Goal: Transaction & Acquisition: Purchase product/service

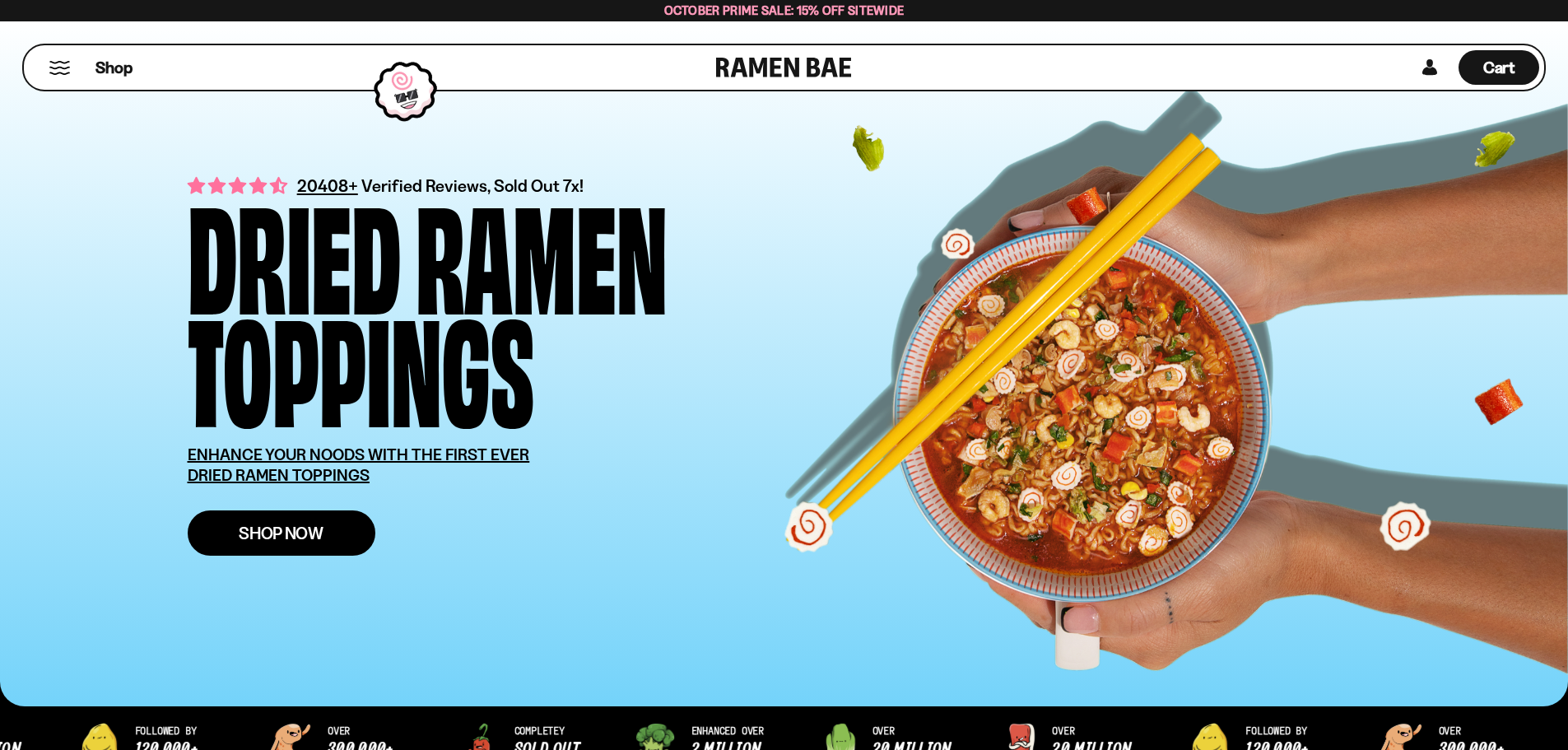
click at [266, 530] on span "Shop Now" at bounding box center [281, 533] width 84 height 17
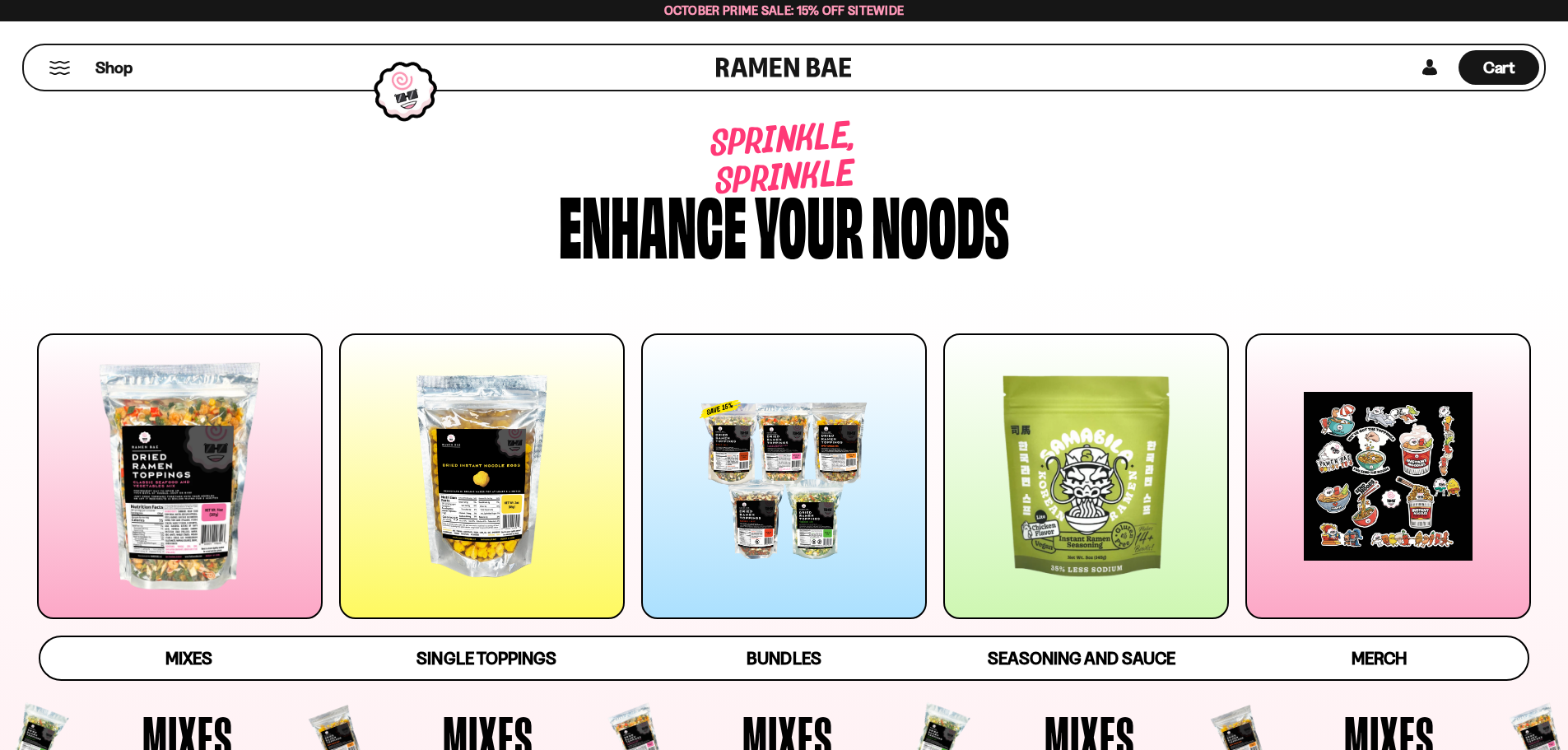
click at [795, 542] on div at bounding box center [784, 476] width 285 height 286
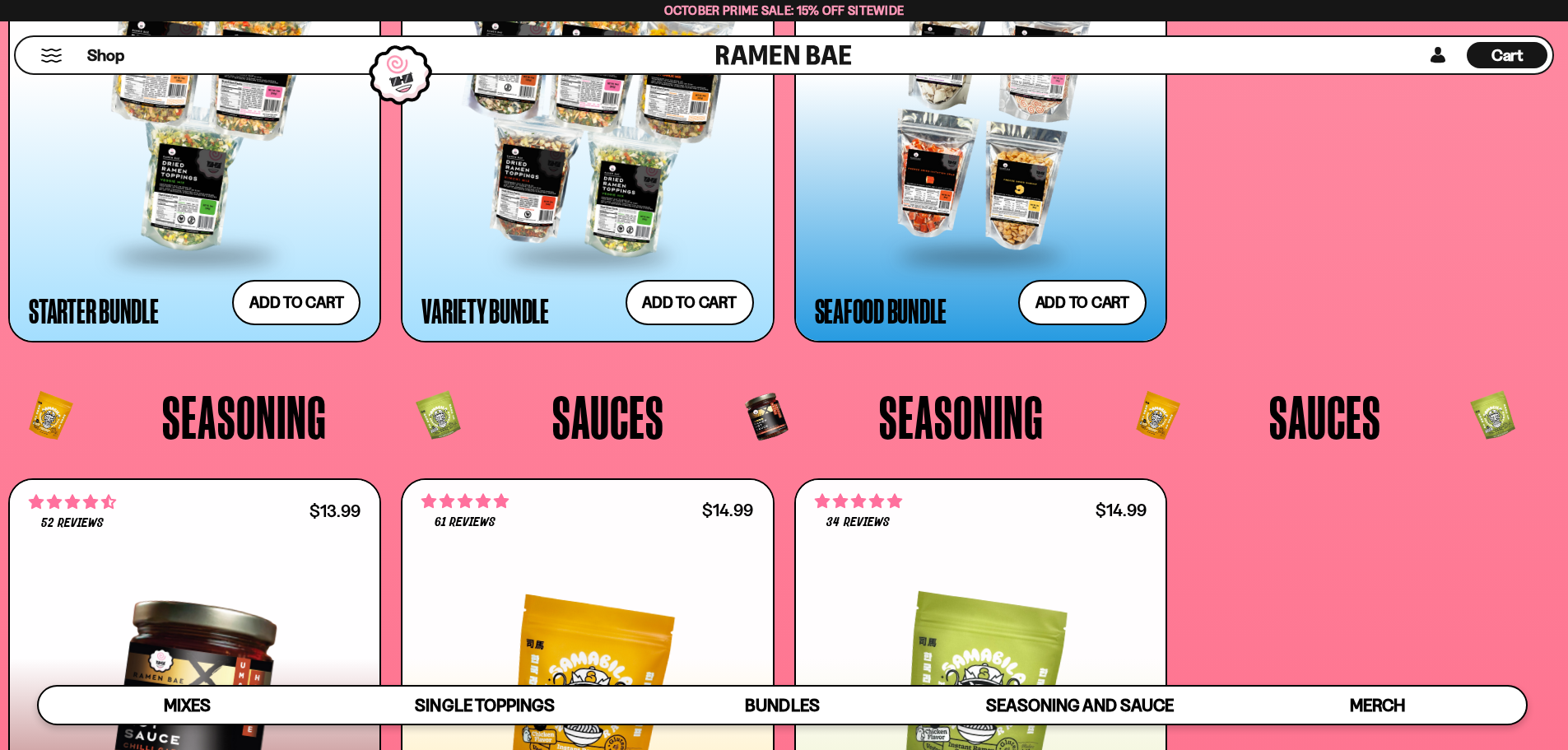
scroll to position [4300, 0]
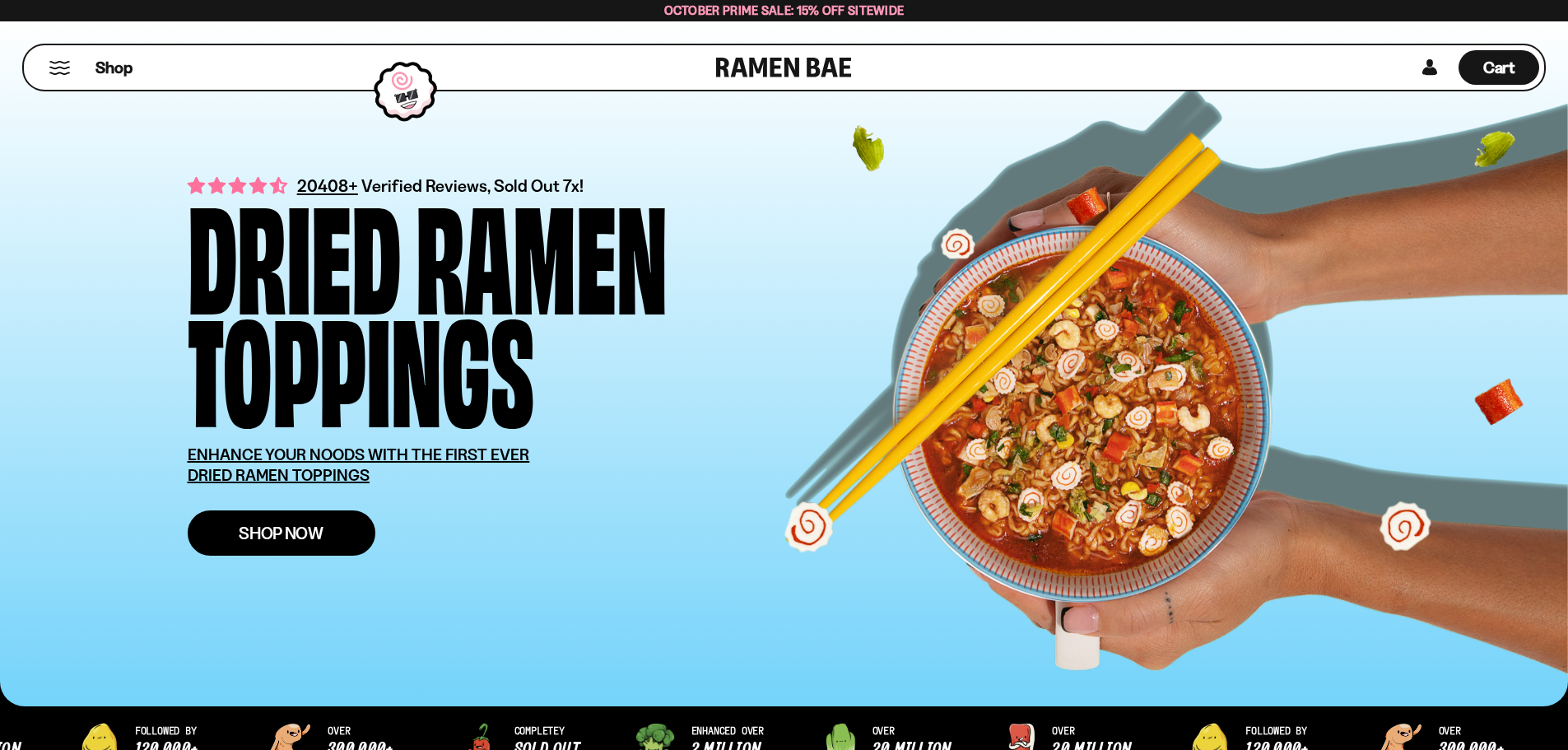
click at [263, 536] on span "Shop Now" at bounding box center [281, 533] width 84 height 17
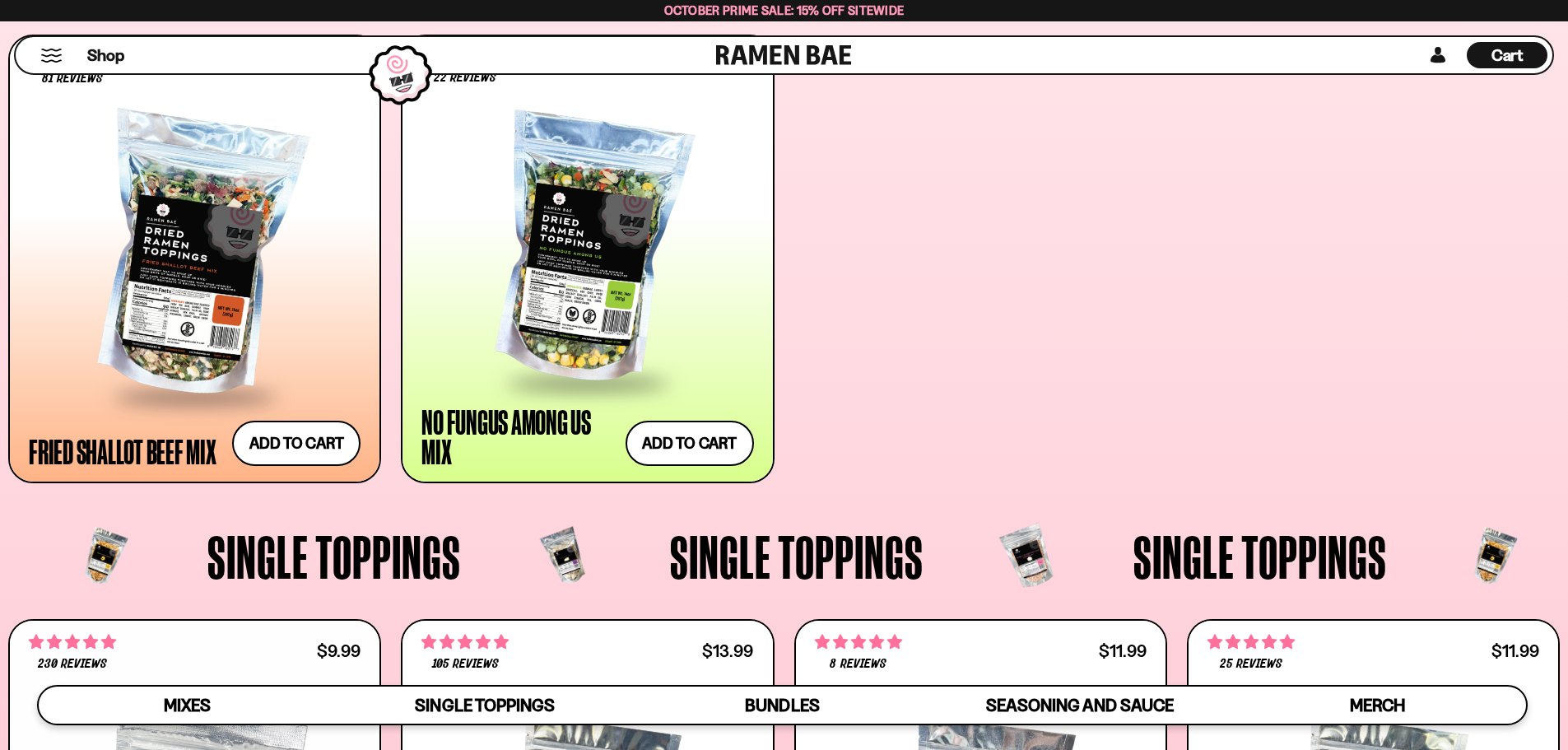
scroll to position [1318, 0]
